Goal: Transaction & Acquisition: Download file/media

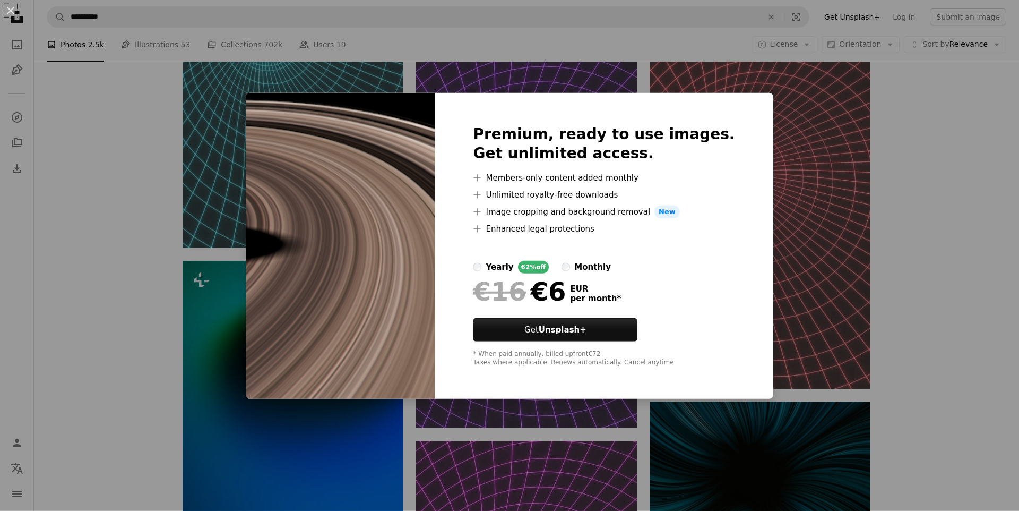
scroll to position [9599, 0]
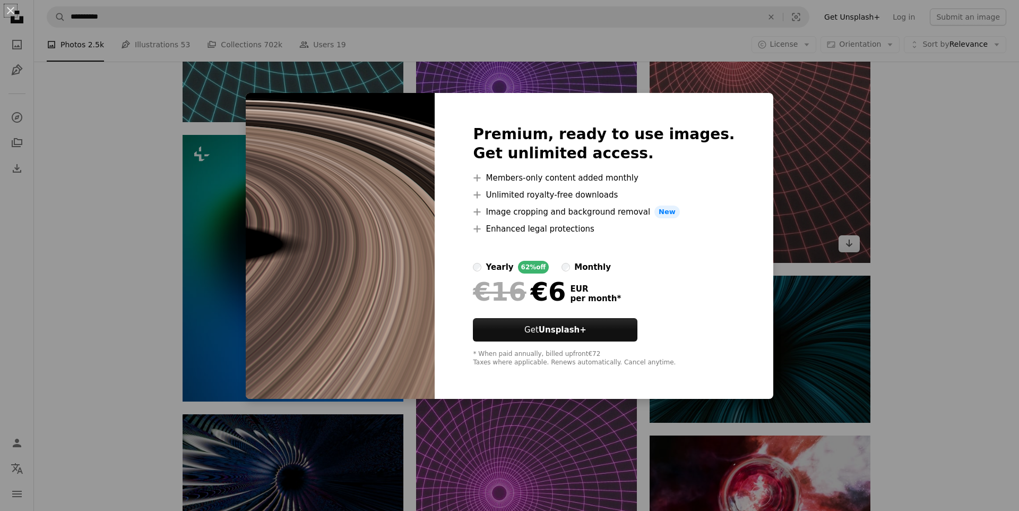
drag, startPoint x: 941, startPoint y: 280, endPoint x: 738, endPoint y: 370, distance: 222.3
click at [941, 281] on div "An X shape Premium, ready to use images. Get unlimited access. A plus sign Memb…" at bounding box center [509, 255] width 1019 height 511
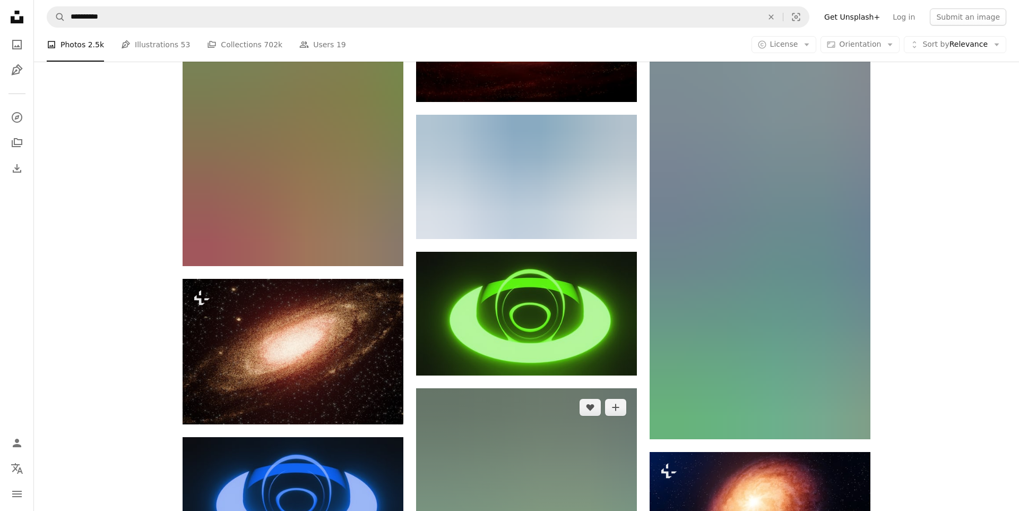
scroll to position [12457, 0]
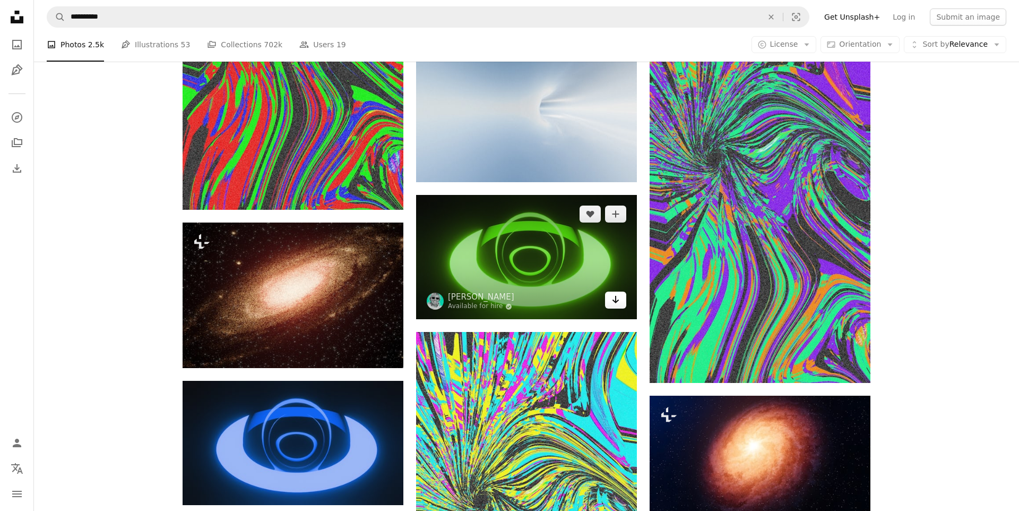
click at [612, 302] on icon "Arrow pointing down" at bounding box center [616, 299] width 8 height 13
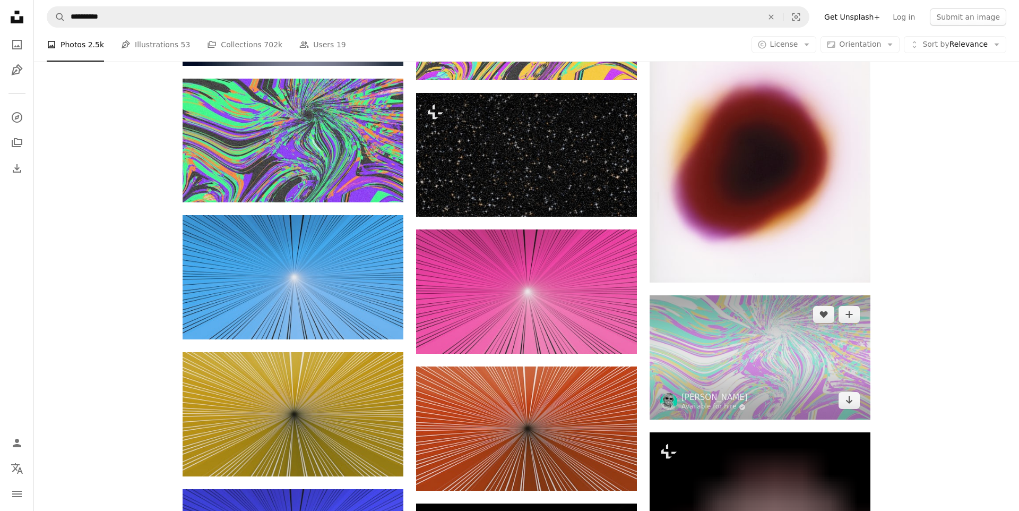
scroll to position [14215, 0]
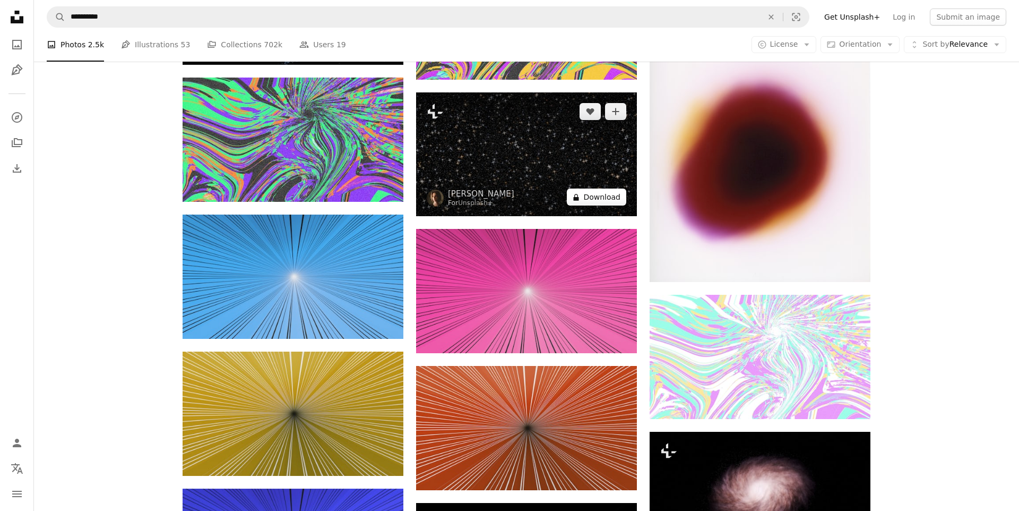
click at [611, 199] on button "A lock Download" at bounding box center [596, 196] width 59 height 17
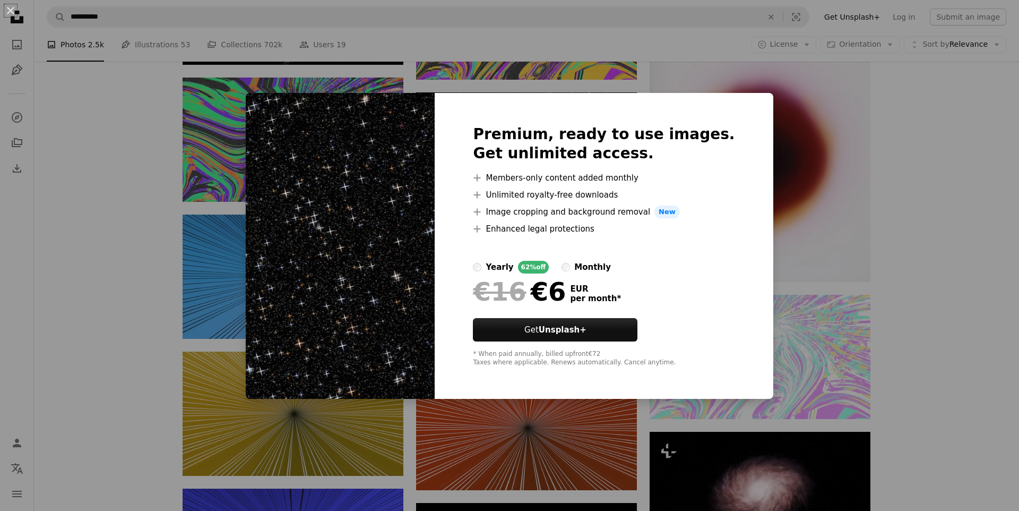
click at [976, 241] on div "An X shape Premium, ready to use images. Get unlimited access. A plus sign Memb…" at bounding box center [509, 255] width 1019 height 511
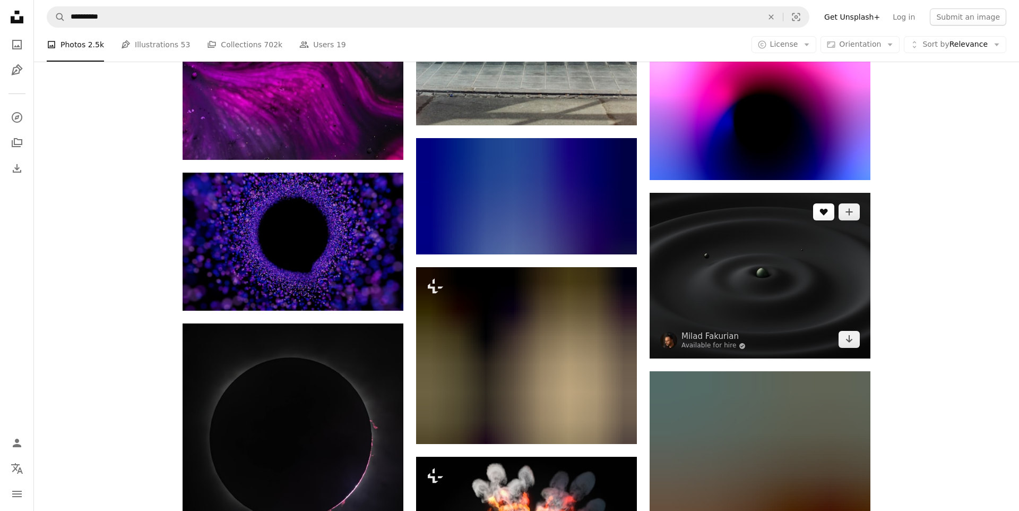
scroll to position [16926, 0]
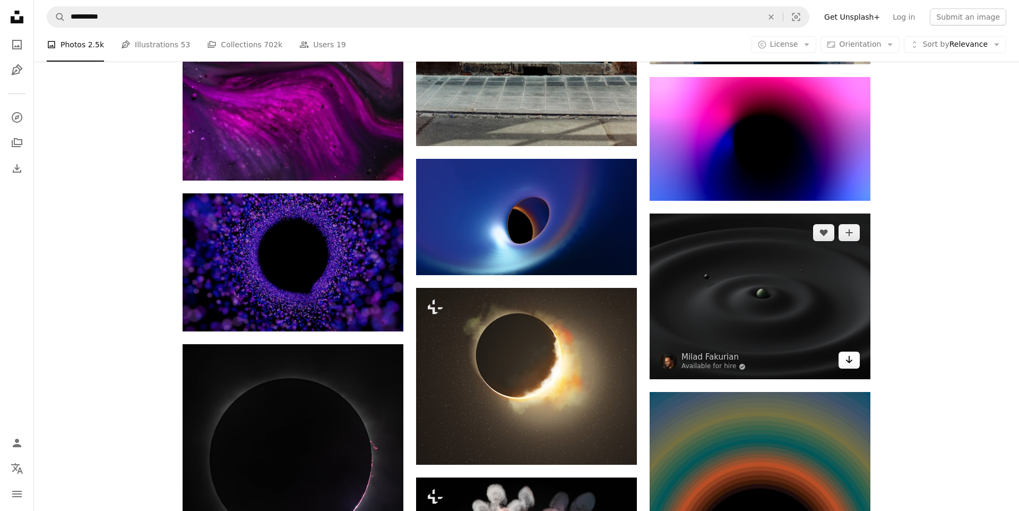
click at [854, 356] on link "Arrow pointing down" at bounding box center [849, 360] width 21 height 17
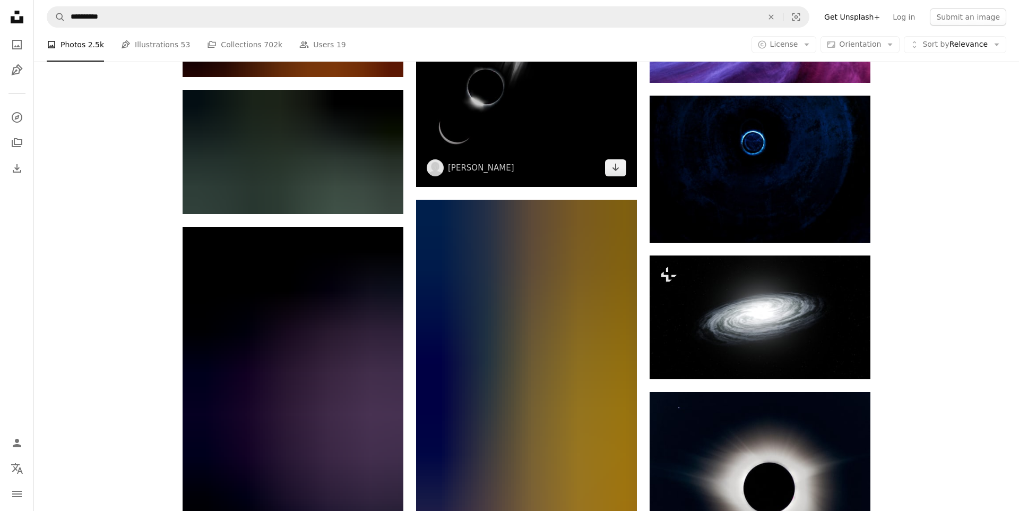
scroll to position [18612, 0]
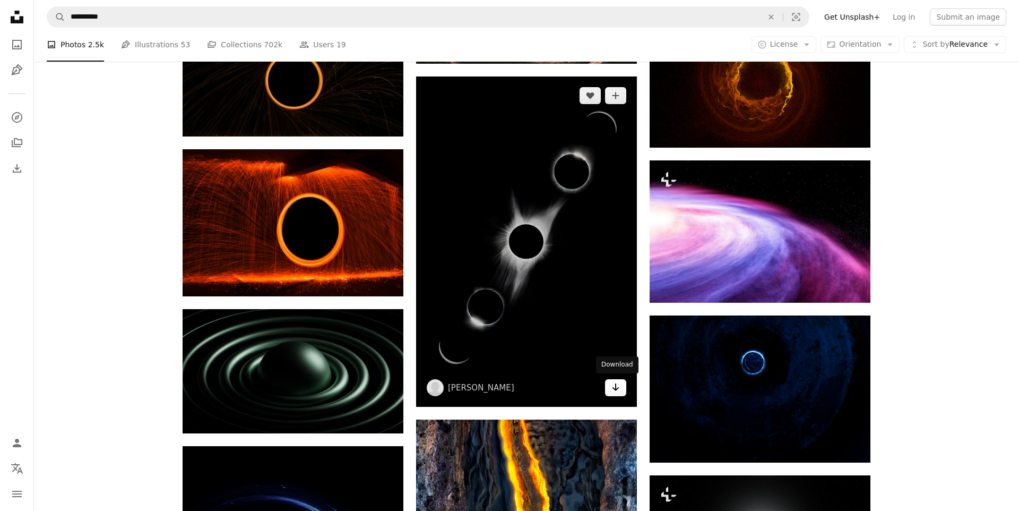
click at [618, 393] on link "Arrow pointing down" at bounding box center [615, 387] width 21 height 17
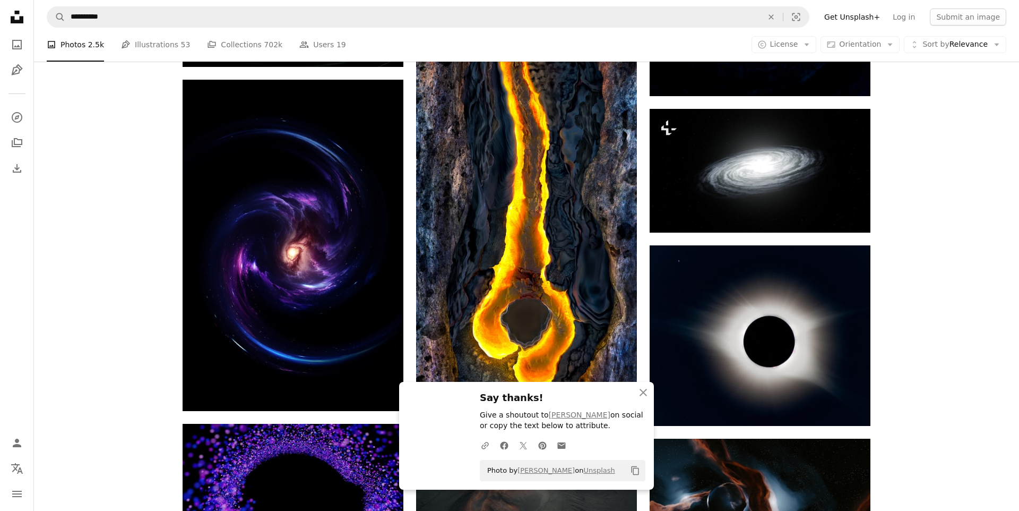
scroll to position [19125, 0]
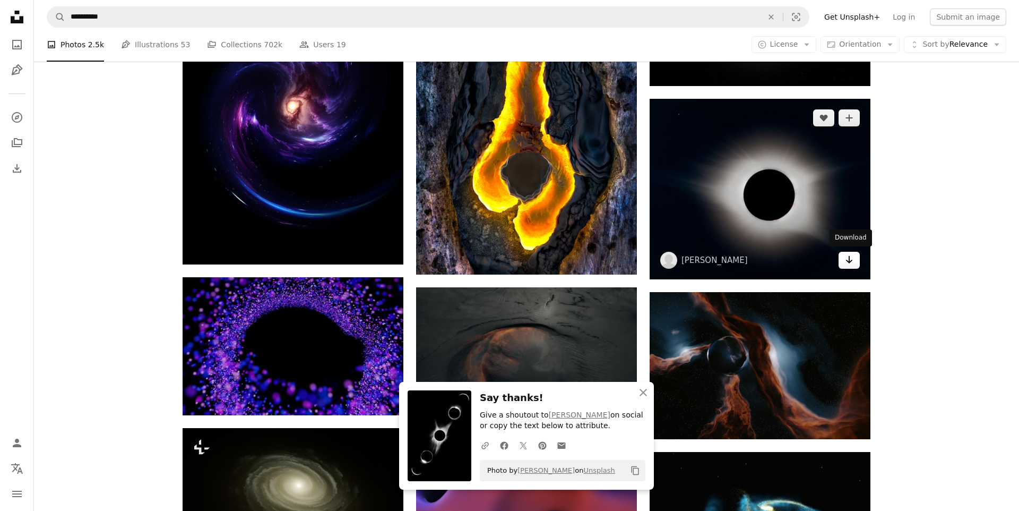
click at [855, 260] on link "Arrow pointing down" at bounding box center [849, 260] width 21 height 17
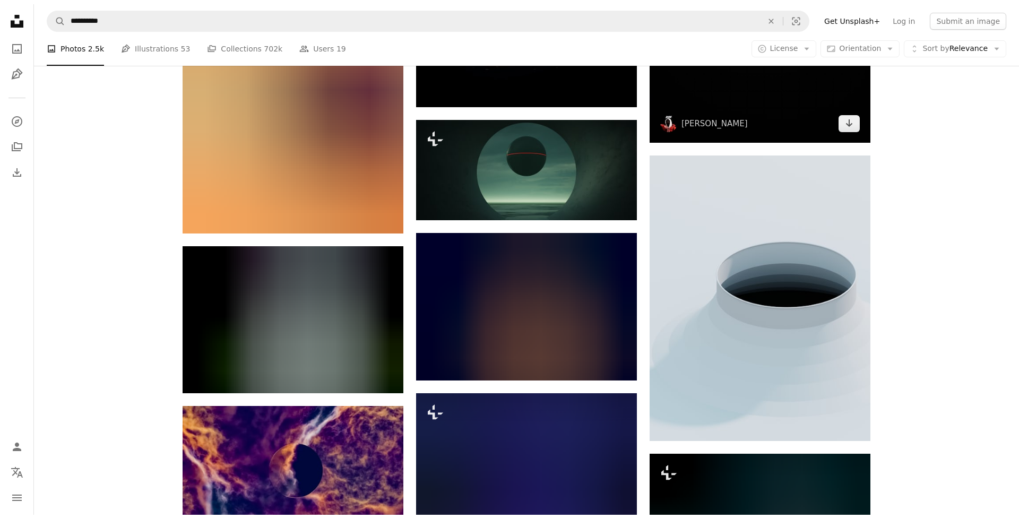
scroll to position [20077, 0]
